Goal: Navigation & Orientation: Go to known website

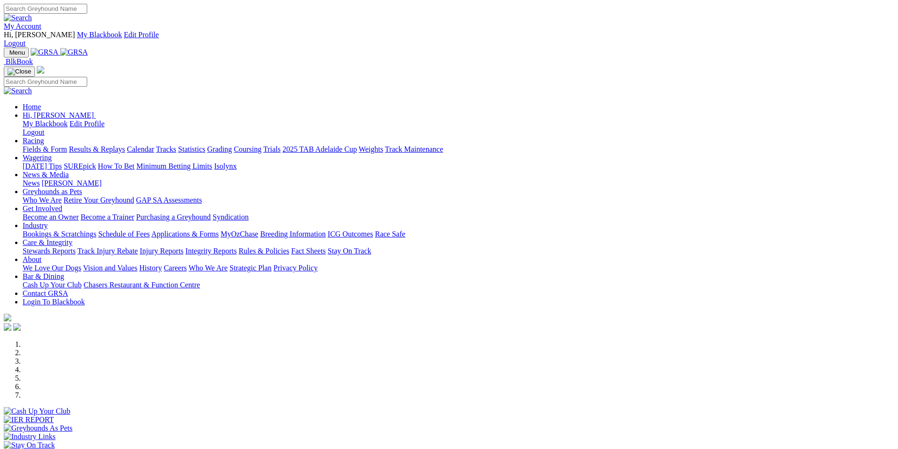
click at [101, 179] on link "[PERSON_NAME]" at bounding box center [71, 183] width 60 height 8
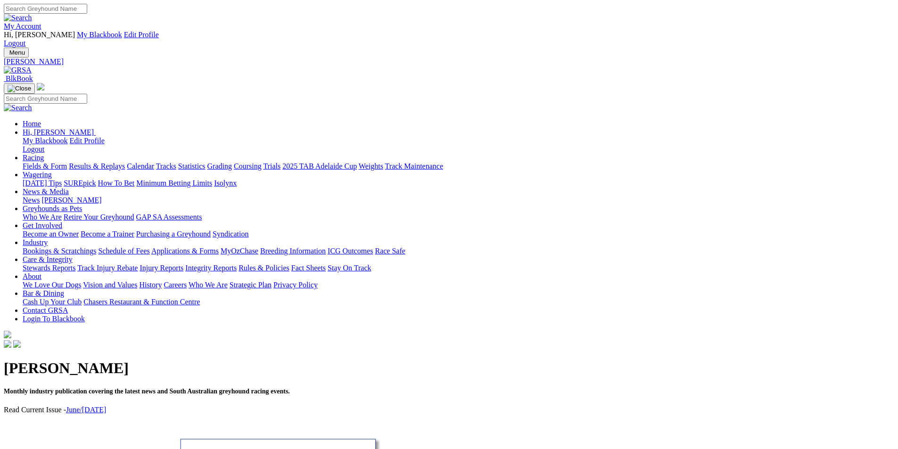
click at [32, 66] on img at bounding box center [18, 70] width 28 height 8
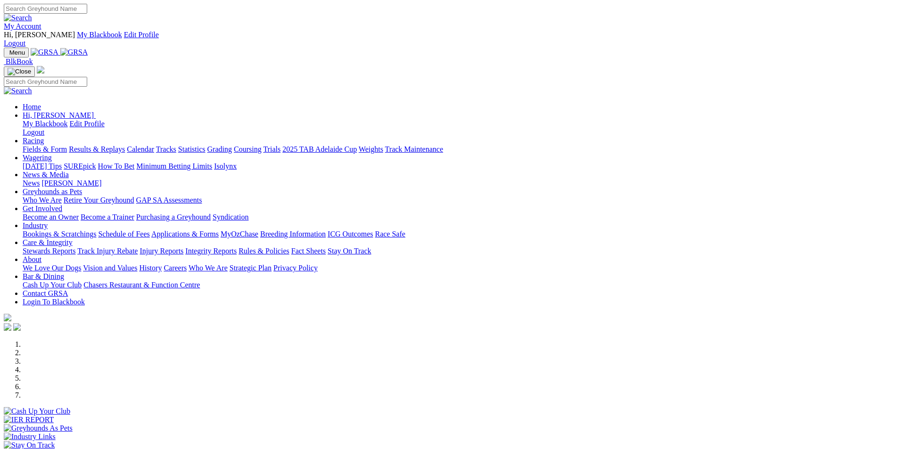
scroll to position [108, 0]
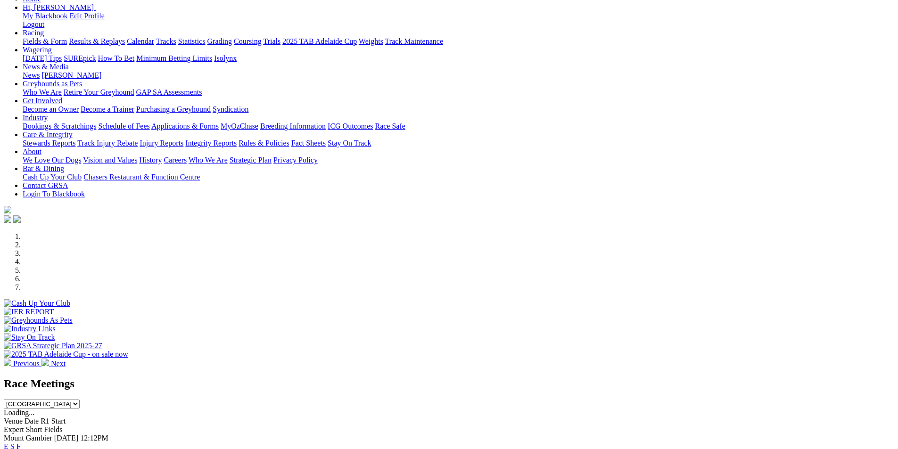
drag, startPoint x: 751, startPoint y: 78, endPoint x: 759, endPoint y: 80, distance: 8.2
click at [754, 232] on div "Previous Next" at bounding box center [449, 300] width 890 height 136
click at [49, 359] on img at bounding box center [45, 363] width 8 height 8
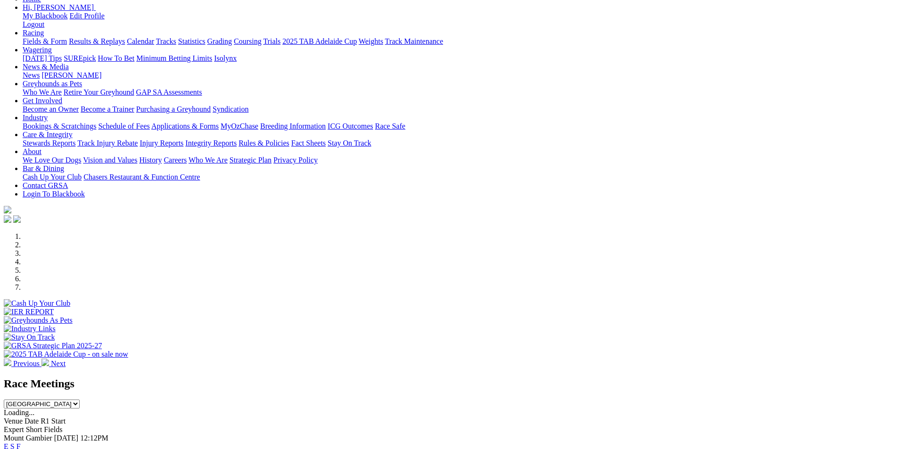
click at [49, 359] on img at bounding box center [45, 363] width 8 height 8
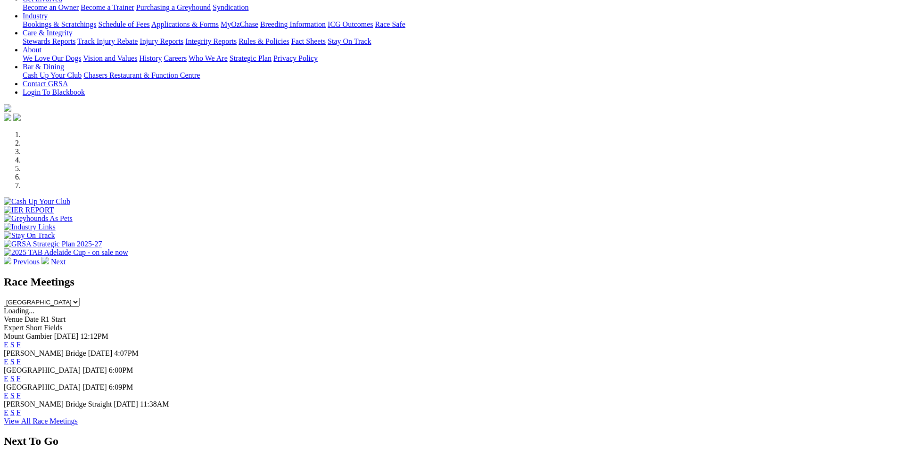
scroll to position [289, 0]
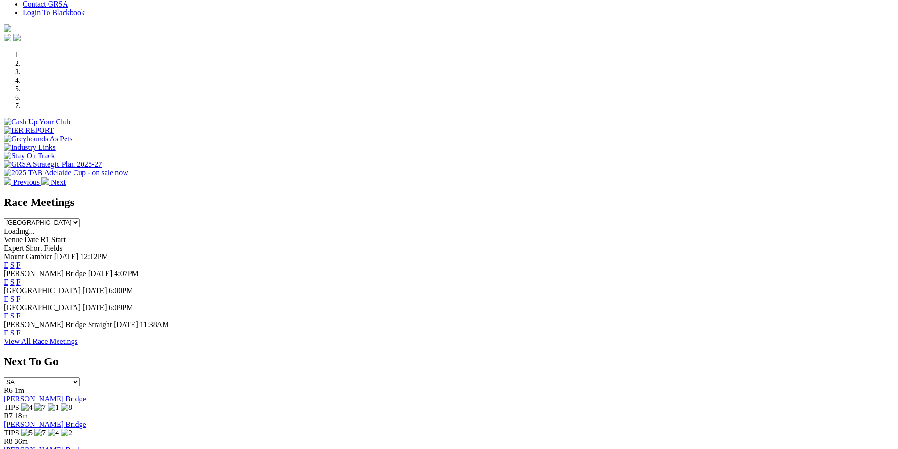
click at [21, 295] on link "F" at bounding box center [18, 299] width 4 height 8
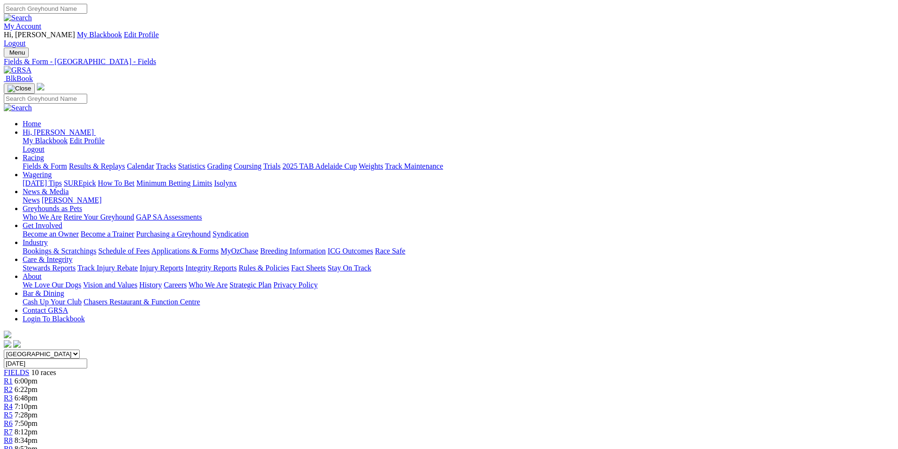
click at [32, 66] on img at bounding box center [18, 70] width 28 height 8
